Goal: Task Accomplishment & Management: Use online tool/utility

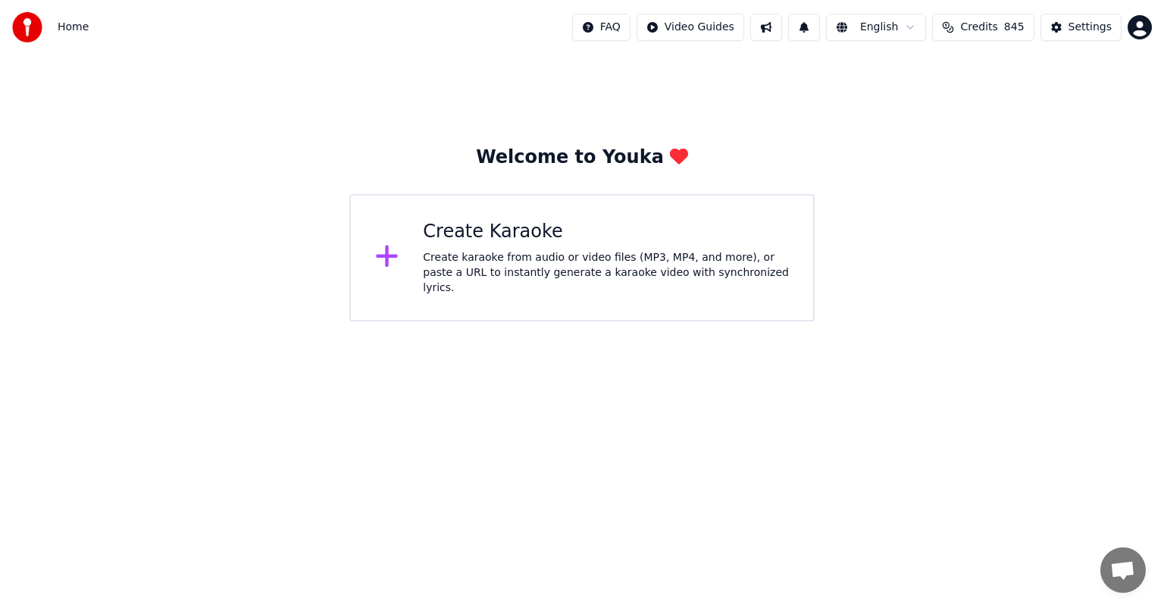
click at [505, 240] on div "Create Karaoke" at bounding box center [606, 232] width 366 height 24
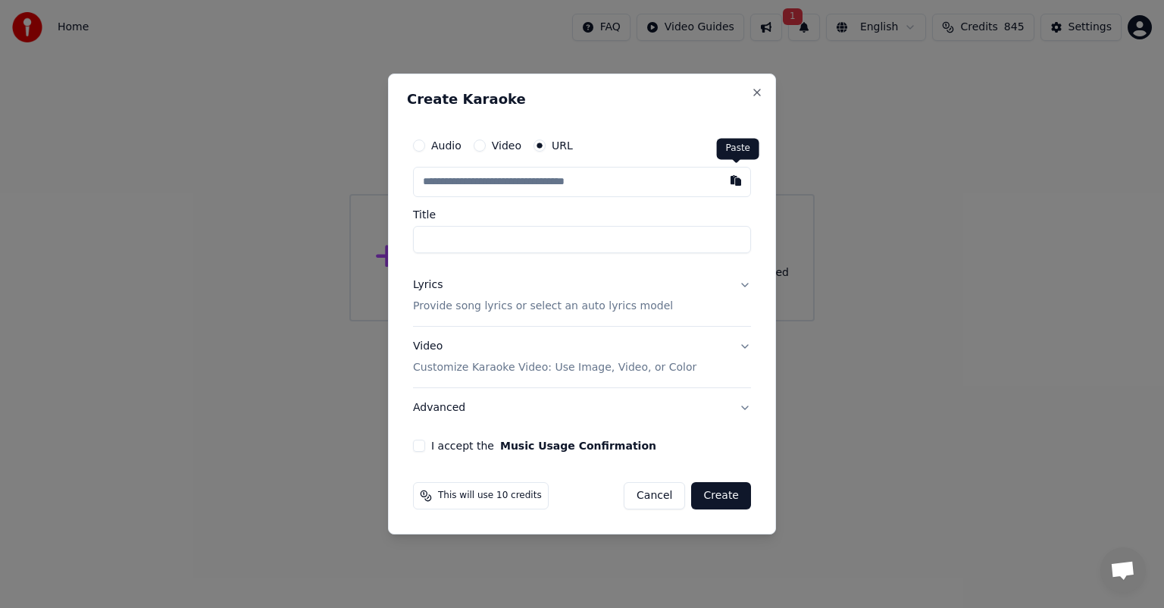
click at [736, 176] on button "button" at bounding box center [736, 180] width 30 height 27
type input "**********"
drag, startPoint x: 418, startPoint y: 445, endPoint x: 430, endPoint y: 446, distance: 12.1
click at [420, 447] on button "I accept the Music Usage Confirmation" at bounding box center [419, 445] width 12 height 12
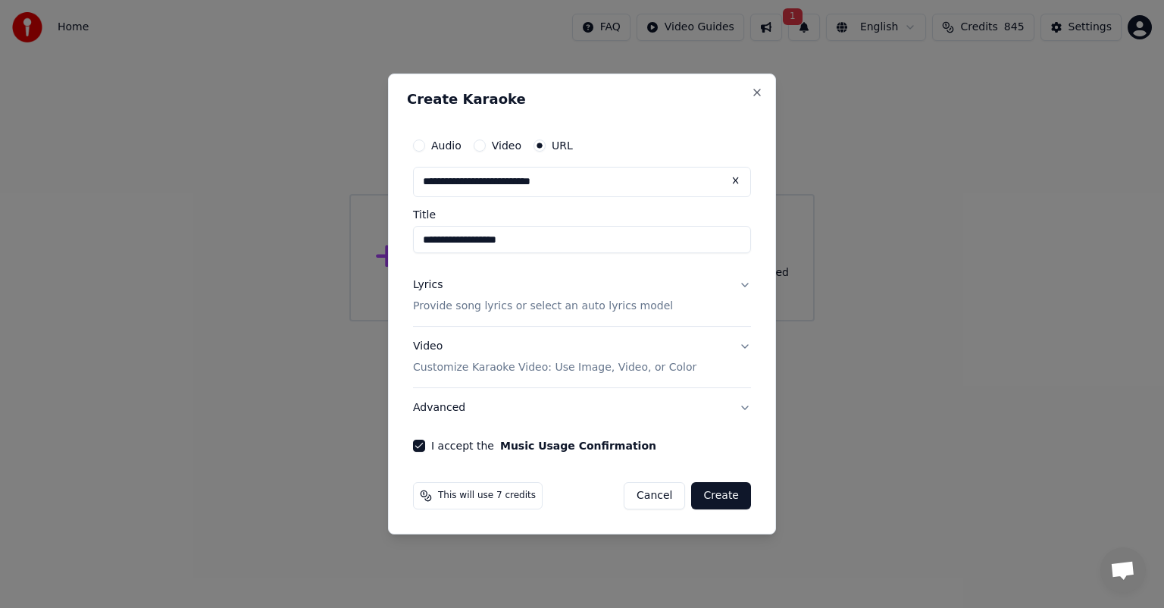
click at [726, 494] on button "Create" at bounding box center [721, 495] width 60 height 27
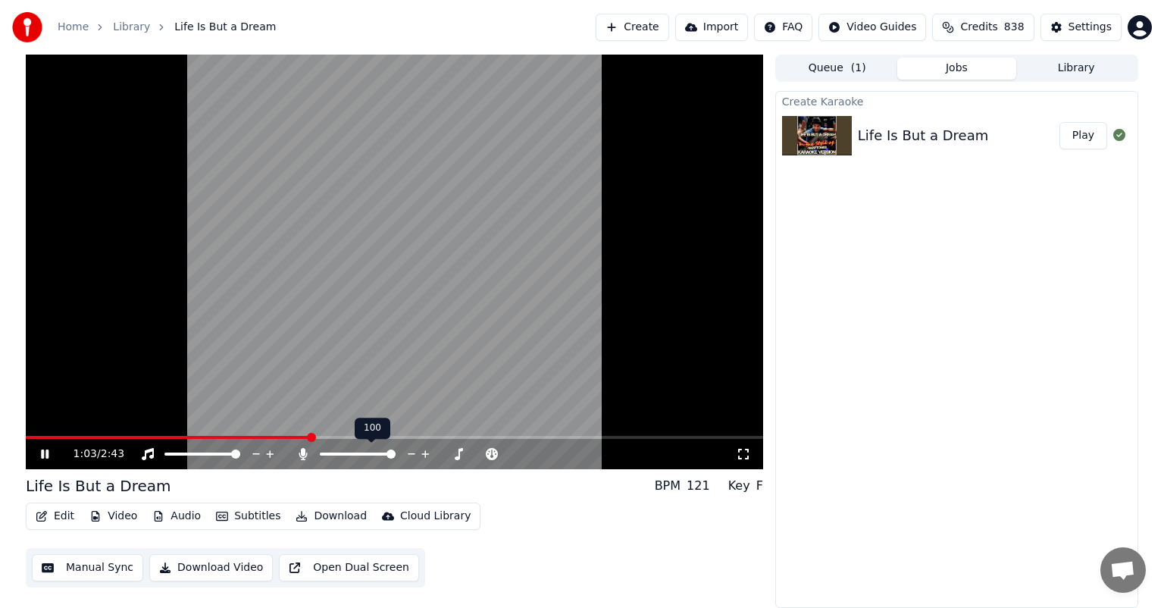
click at [395, 455] on span at bounding box center [390, 453] width 9 height 9
click at [358, 455] on span at bounding box center [357, 453] width 9 height 9
click at [368, 455] on span at bounding box center [367, 453] width 9 height 9
click at [317, 516] on button "Download" at bounding box center [330, 515] width 83 height 21
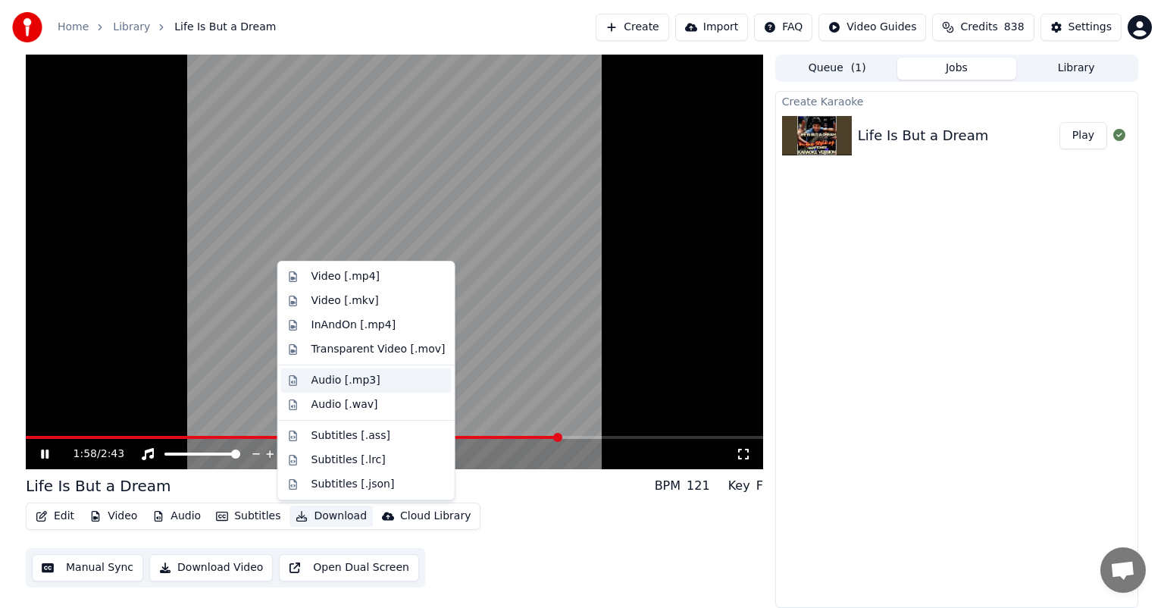
click at [361, 384] on div "Audio [.mp3]" at bounding box center [345, 380] width 69 height 15
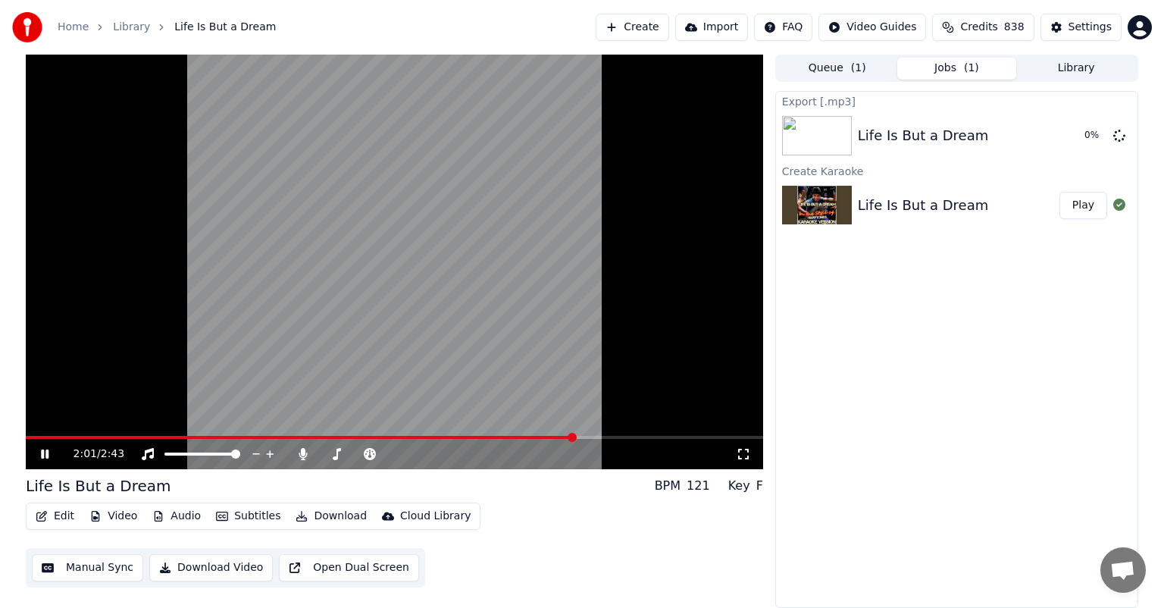
click at [43, 449] on icon at bounding box center [45, 453] width 8 height 9
click at [1068, 130] on button "Show" at bounding box center [1079, 135] width 55 height 27
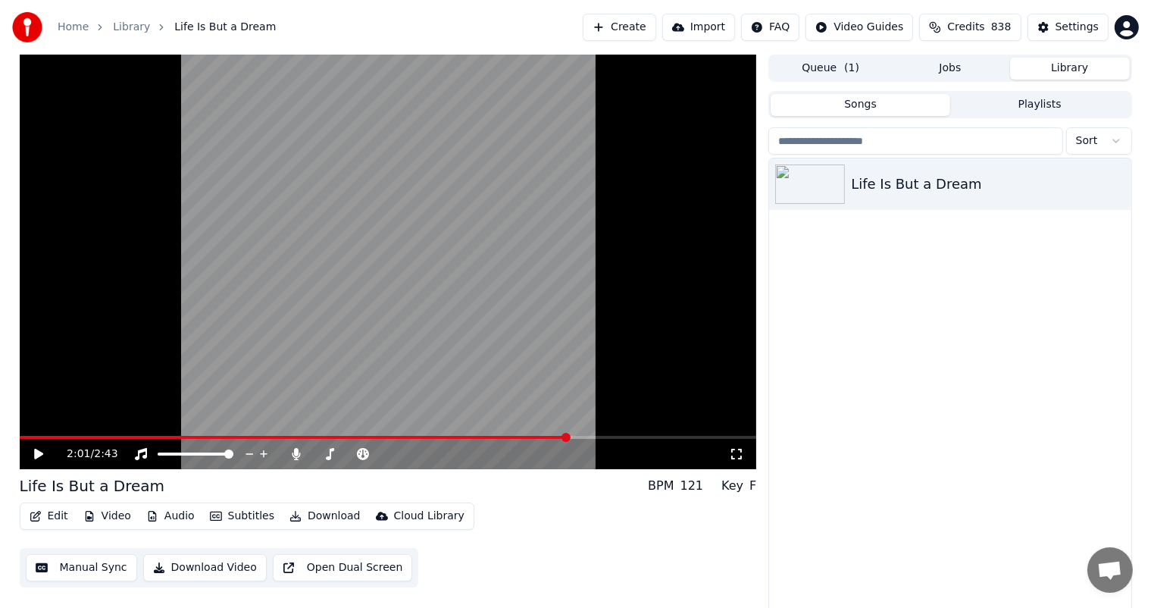
click at [1102, 70] on button "Library" at bounding box center [1070, 69] width 120 height 22
click at [1114, 183] on icon "button" at bounding box center [1117, 183] width 15 height 12
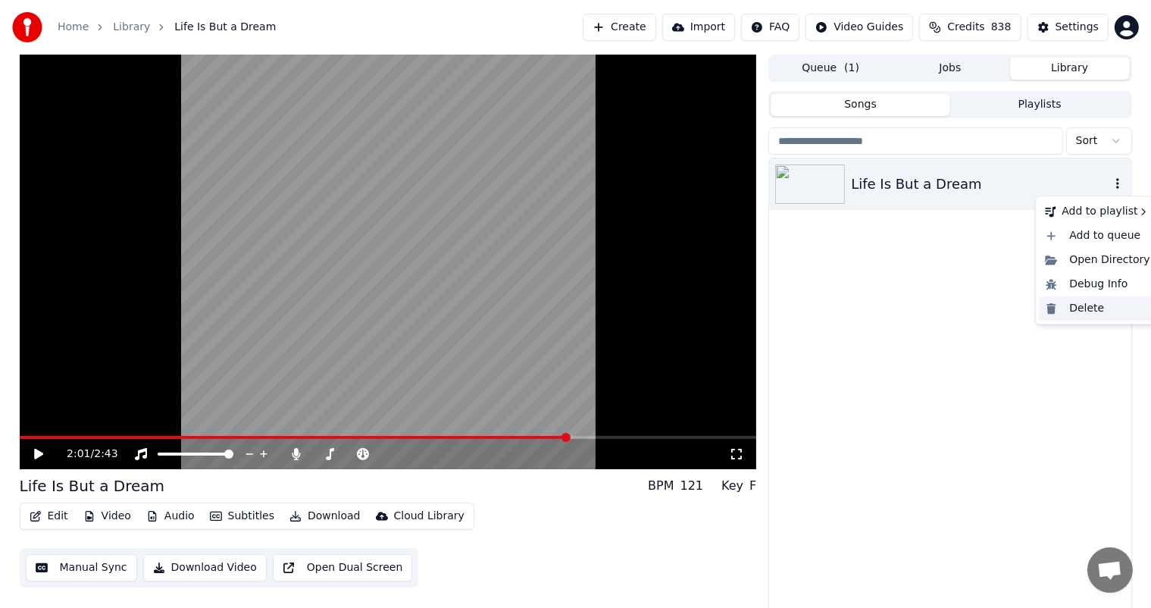
click at [1082, 309] on div "Delete" at bounding box center [1097, 308] width 117 height 24
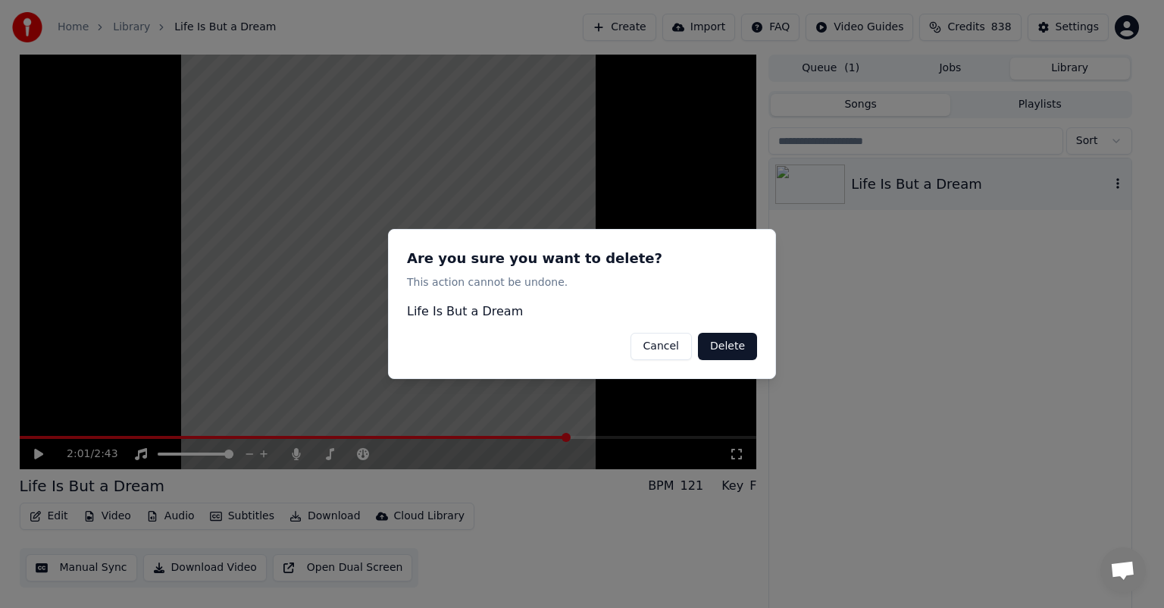
click at [743, 355] on button "Delete" at bounding box center [727, 346] width 59 height 27
